Goal: Information Seeking & Learning: Learn about a topic

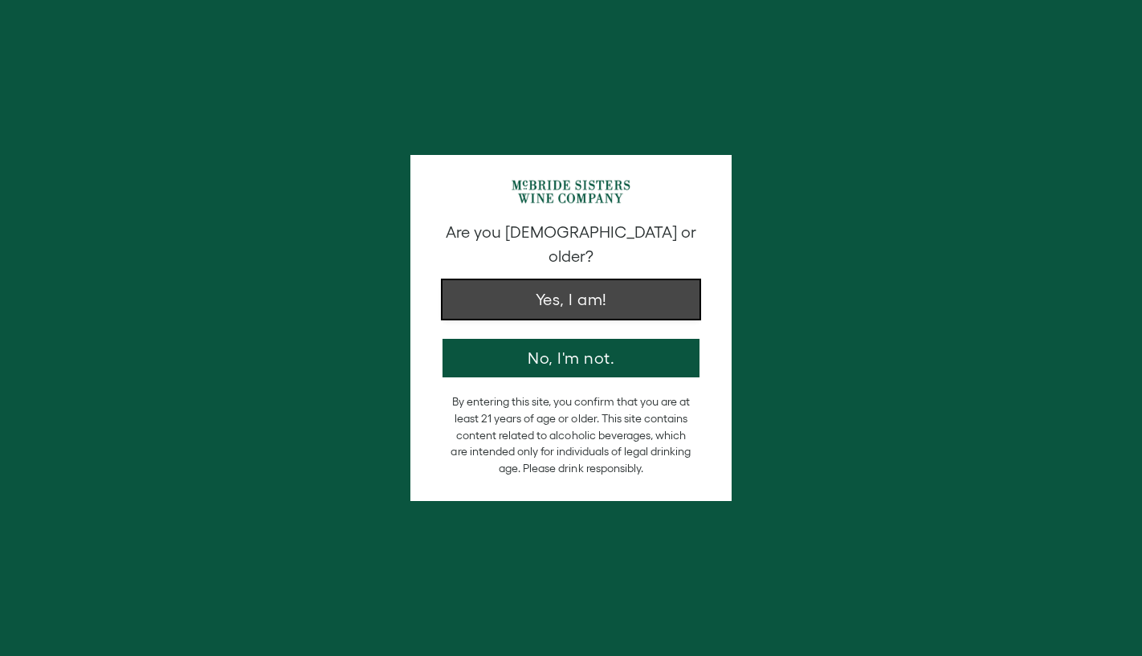
click at [616, 280] on button "Yes, I am!" at bounding box center [571, 299] width 257 height 39
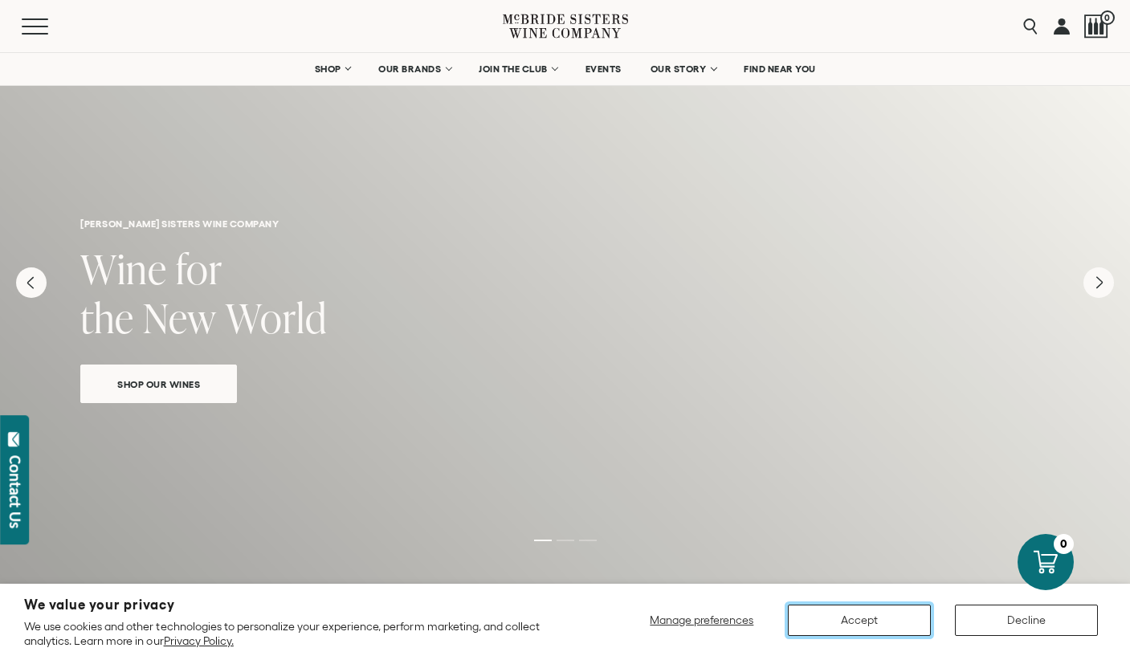
click at [877, 611] on button "Accept" at bounding box center [859, 620] width 143 height 31
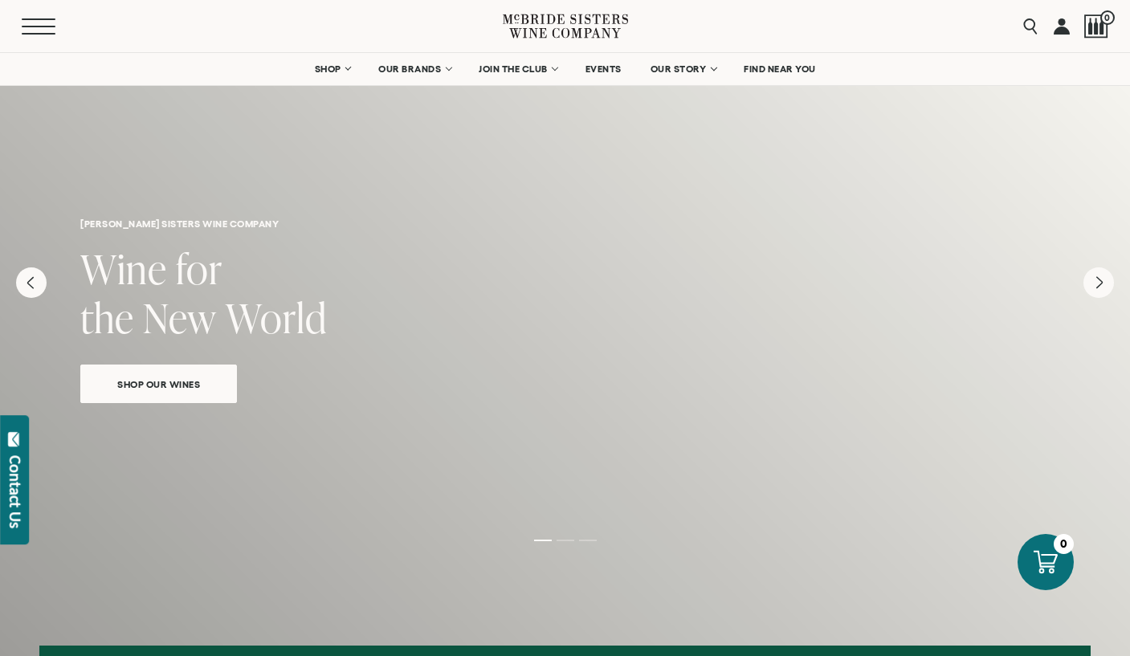
click at [36, 27] on button "Menu" at bounding box center [51, 26] width 58 height 16
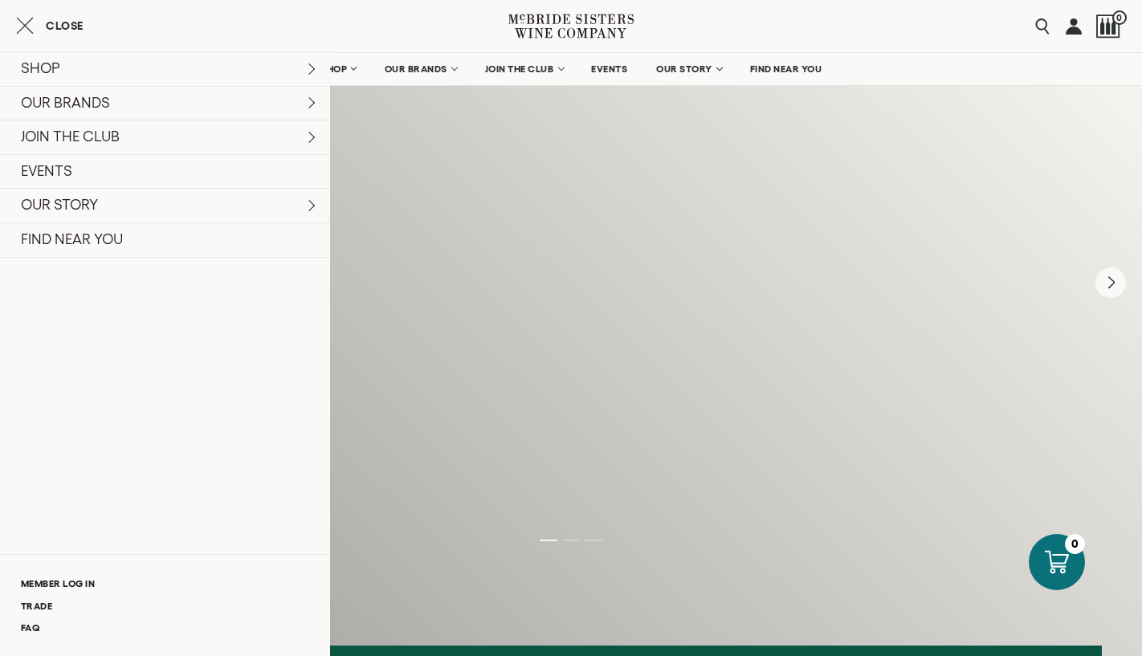
click at [826, 14] on div "Menu Search 0" at bounding box center [571, 26] width 1142 height 52
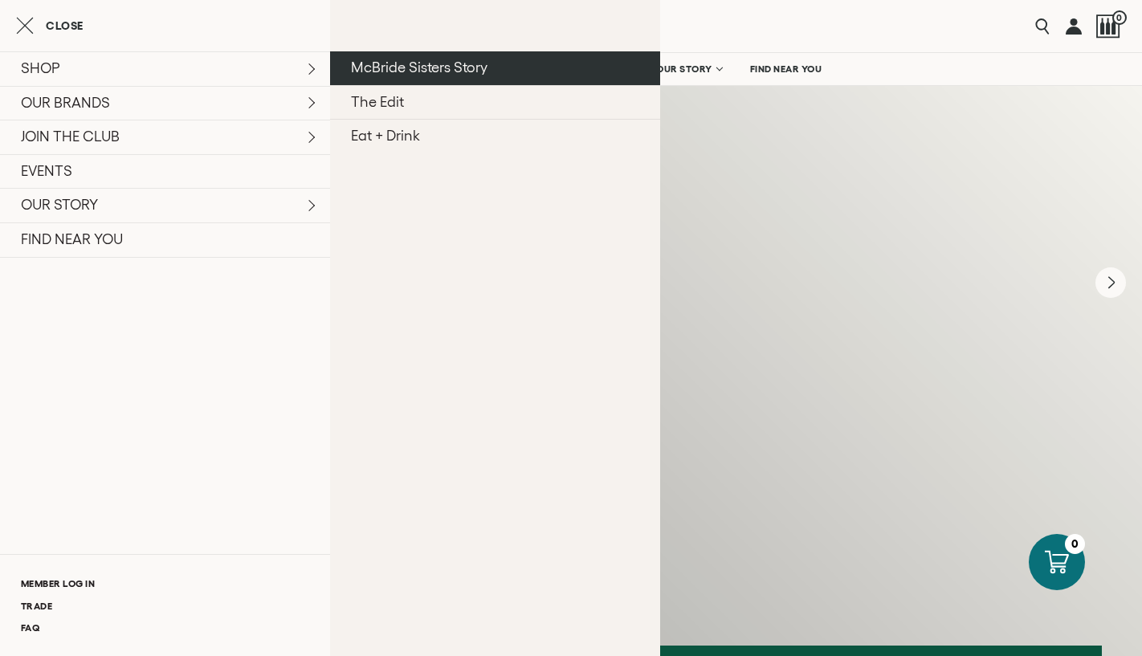
click at [400, 69] on link "McBride Sisters Story" at bounding box center [495, 68] width 330 height 34
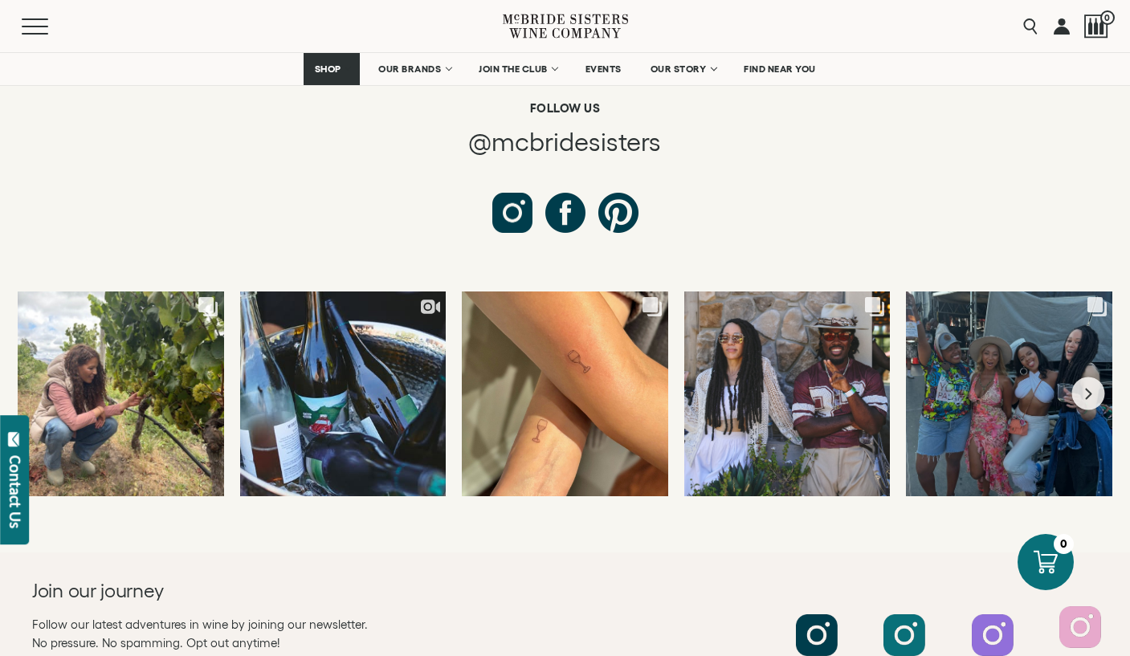
scroll to position [6056, 0]
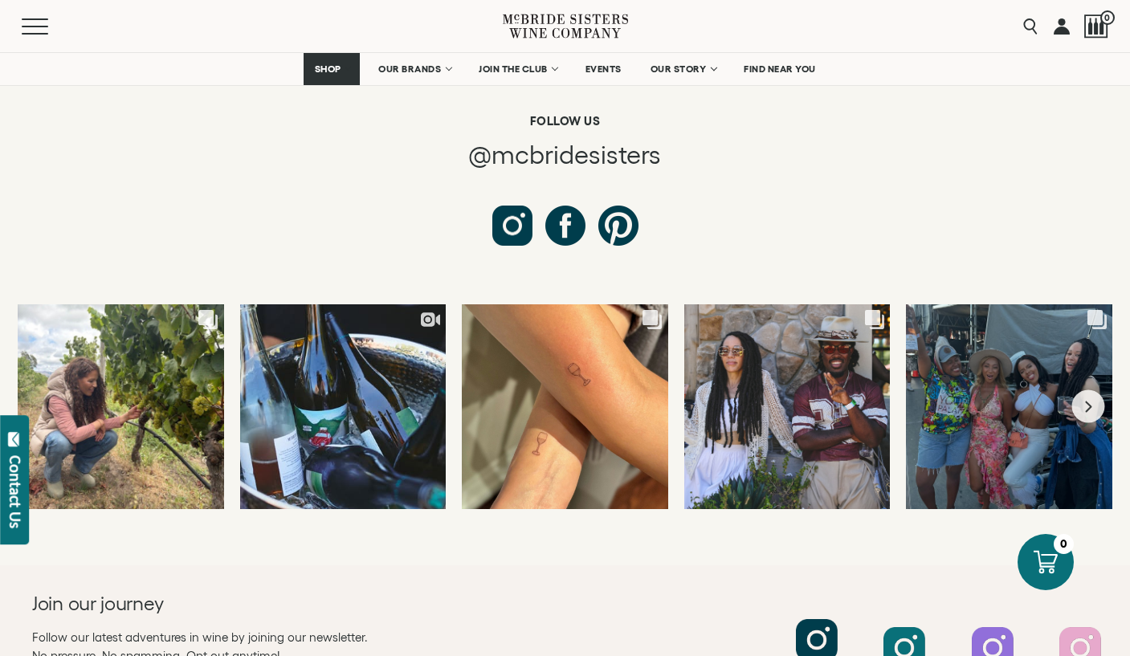
click at [821, 619] on div at bounding box center [817, 640] width 42 height 42
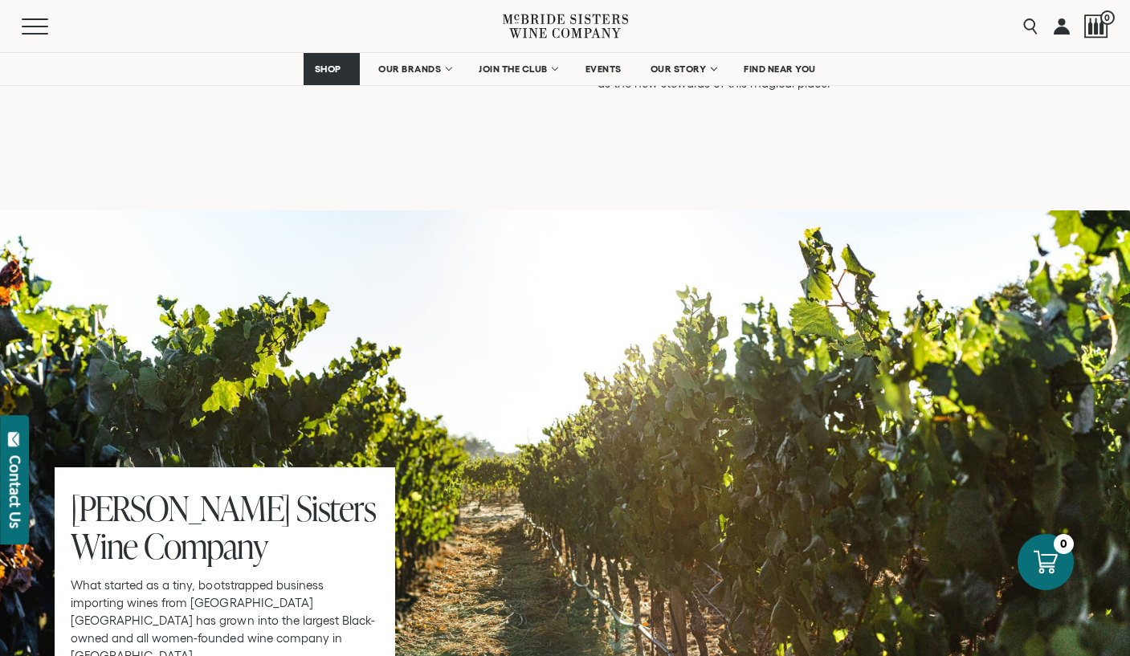
scroll to position [4750, 0]
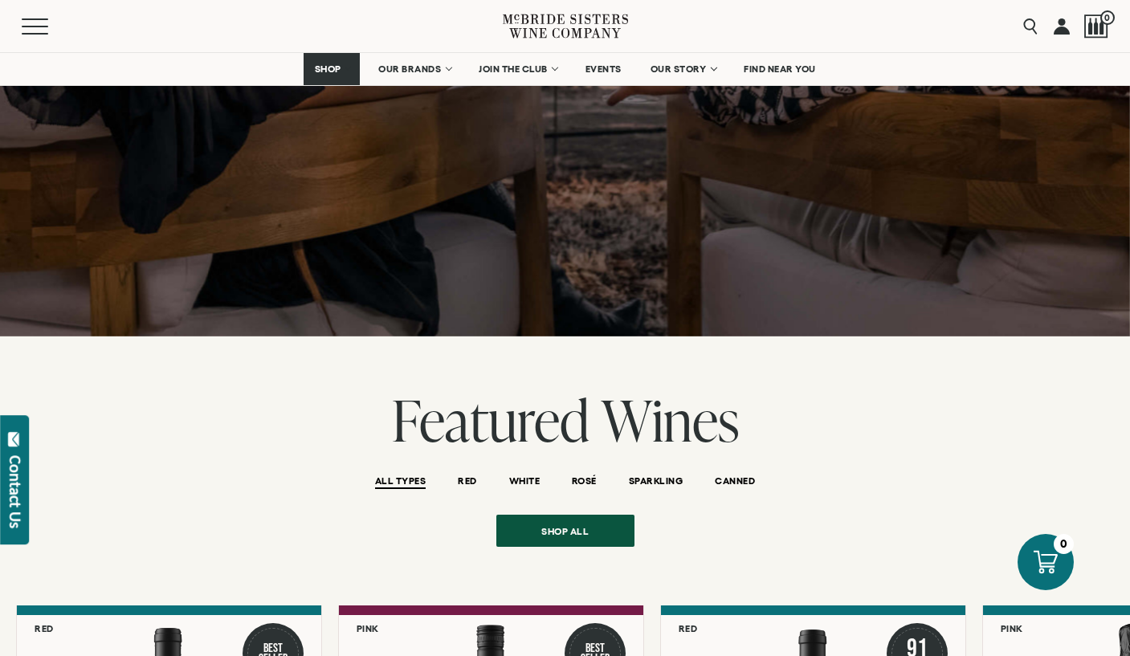
scroll to position [1608, 0]
